Goal: Book appointment/travel/reservation

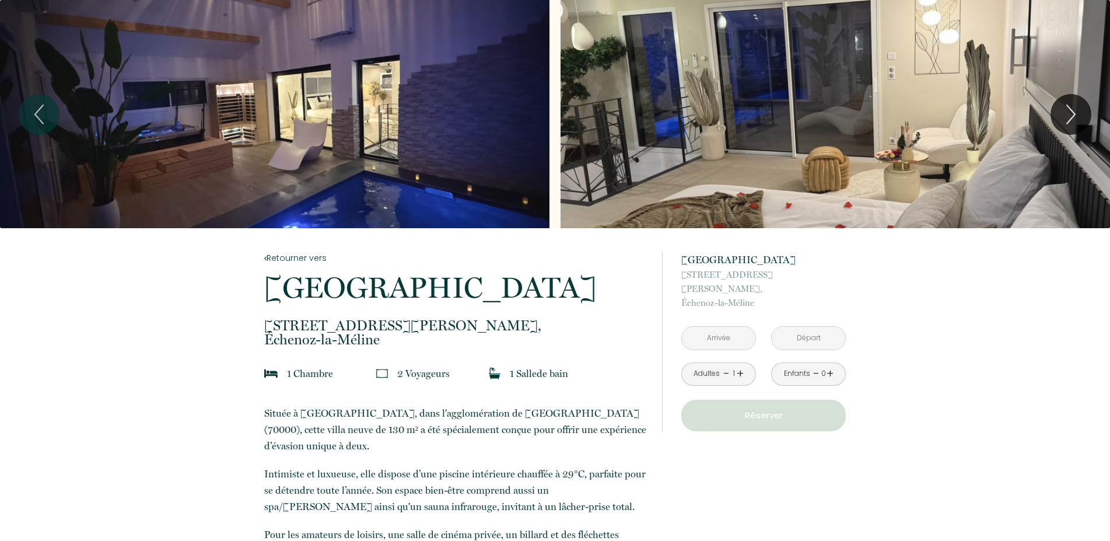
click at [739, 365] on link "+" at bounding box center [740, 374] width 7 height 18
click at [737, 329] on input "text" at bounding box center [719, 338] width 74 height 23
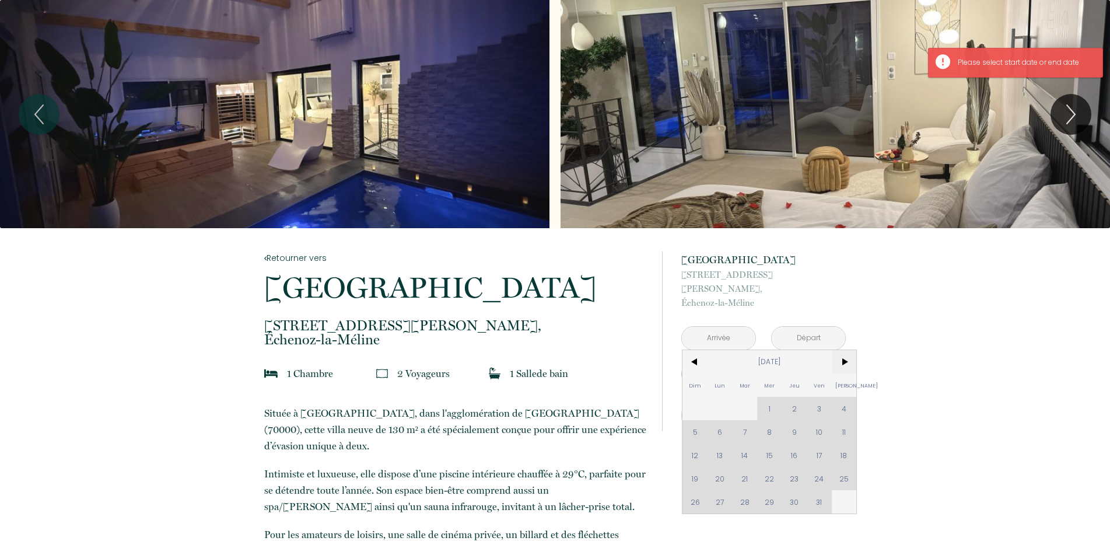
click at [843, 350] on span ">" at bounding box center [844, 361] width 25 height 23
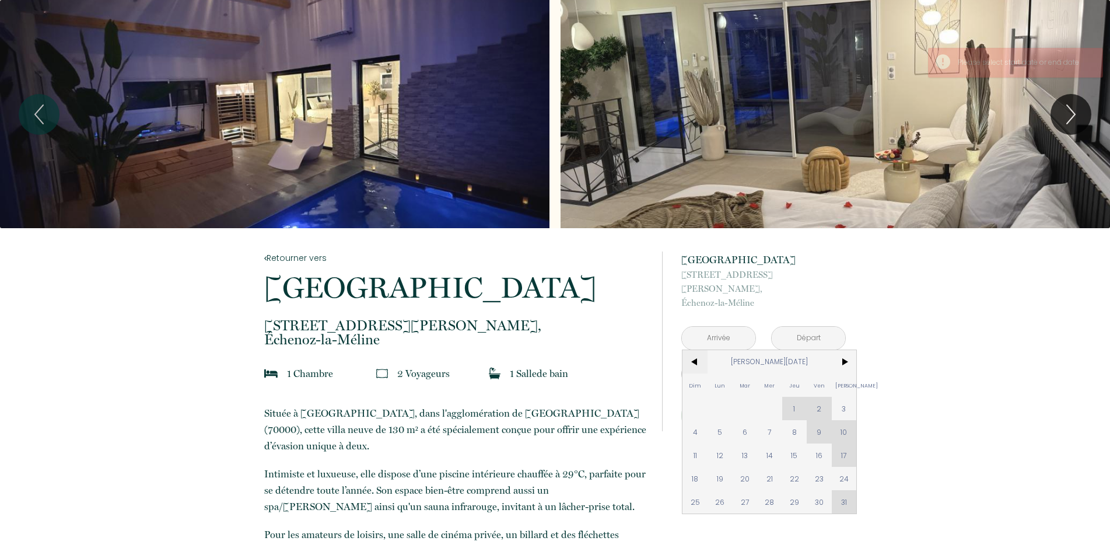
click at [697, 350] on span "<" at bounding box center [695, 361] width 25 height 23
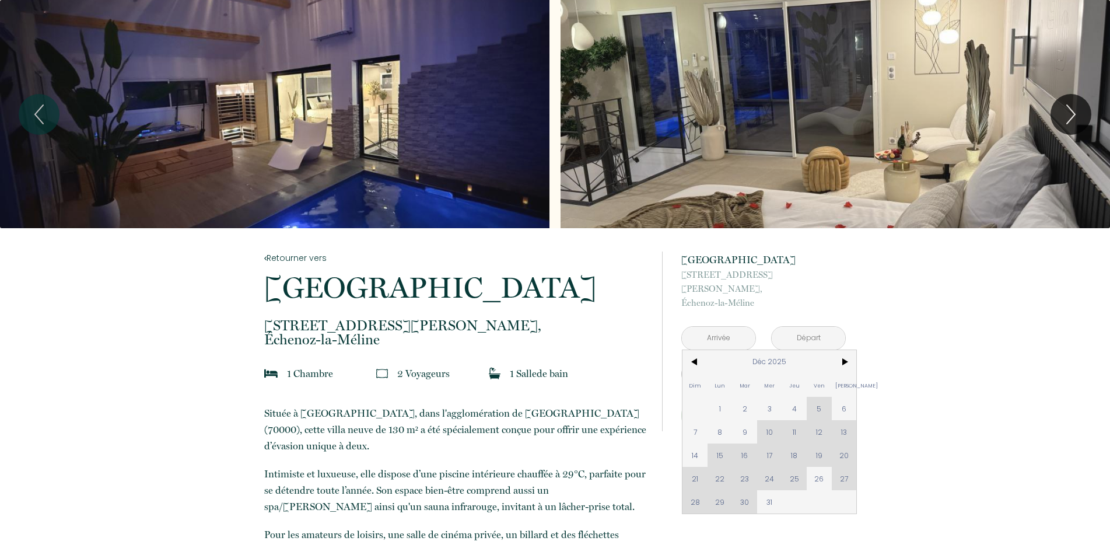
click at [794, 465] on div "Dim Lun Mar Mer Jeu Ven Sam 1 2 3 4 5 6 7 8 9 10 11 12 13 14 15 16 17 18 19 20 …" at bounding box center [770, 431] width 174 height 163
click at [846, 397] on span "6" at bounding box center [844, 408] width 25 height 23
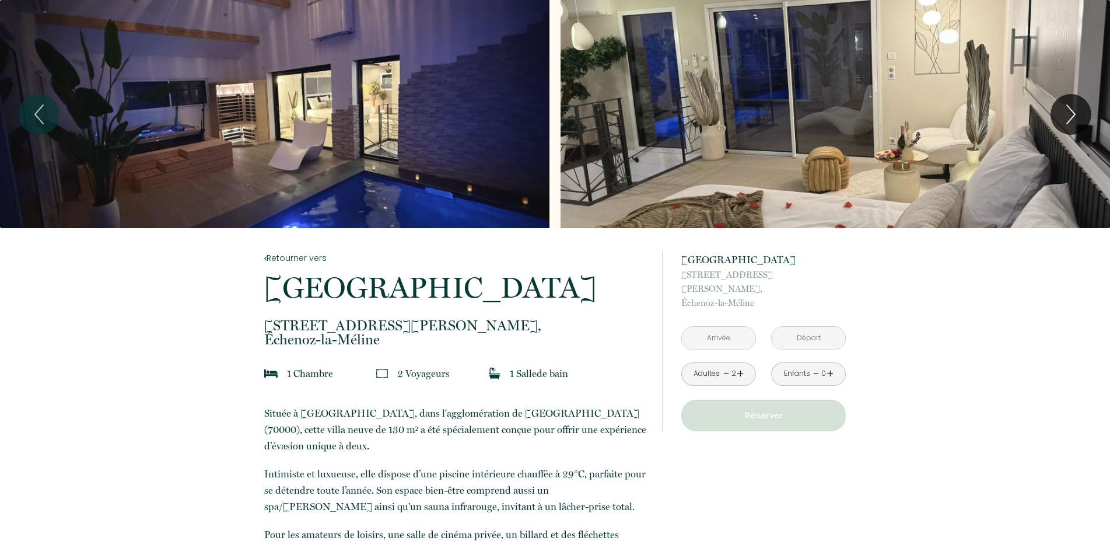
type input "[DATE]"
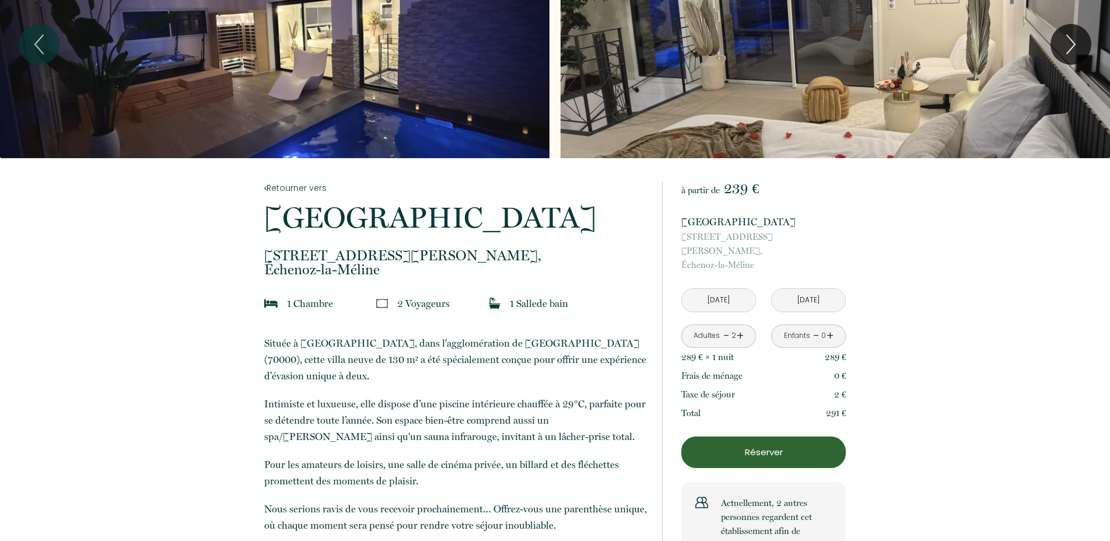
scroll to position [119, 0]
